Goal: Navigation & Orientation: Find specific page/section

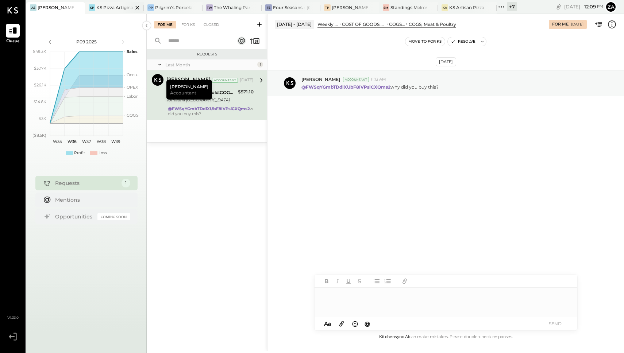
click at [112, 5] on div "KS Pizza Artiginale" at bounding box center [114, 7] width 37 height 6
